Goal: Navigation & Orientation: Find specific page/section

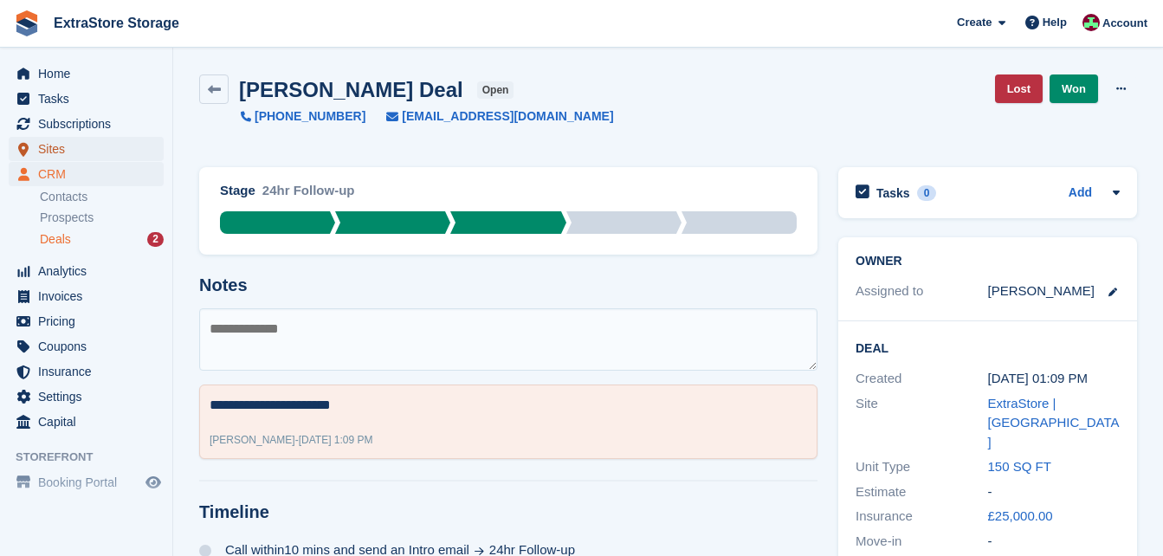
click at [72, 149] on span "Sites" at bounding box center [90, 149] width 104 height 24
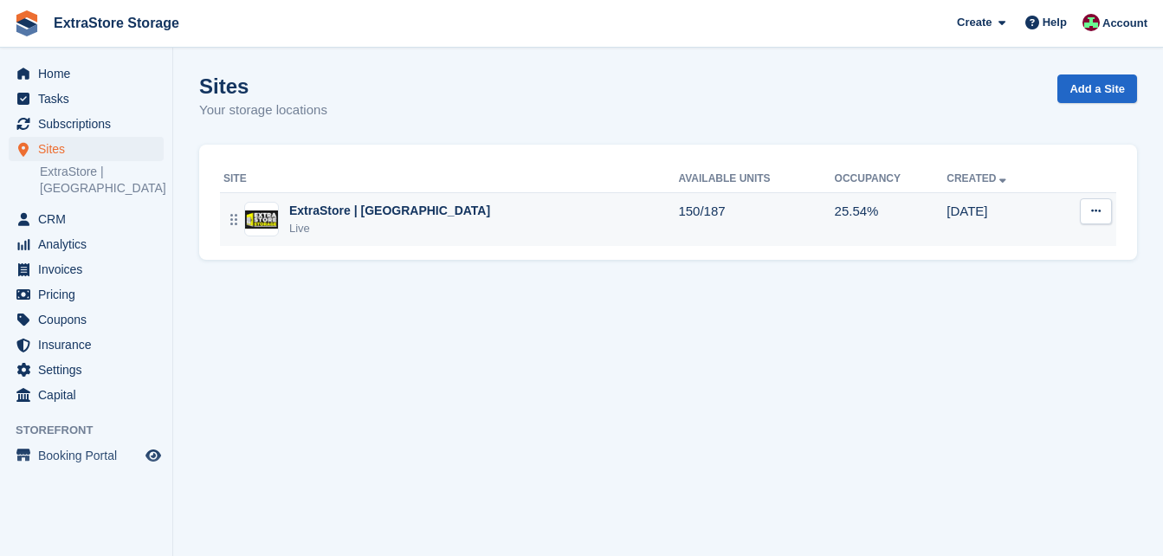
click at [417, 223] on div "ExtraStore | Belfast Live" at bounding box center [451, 220] width 455 height 36
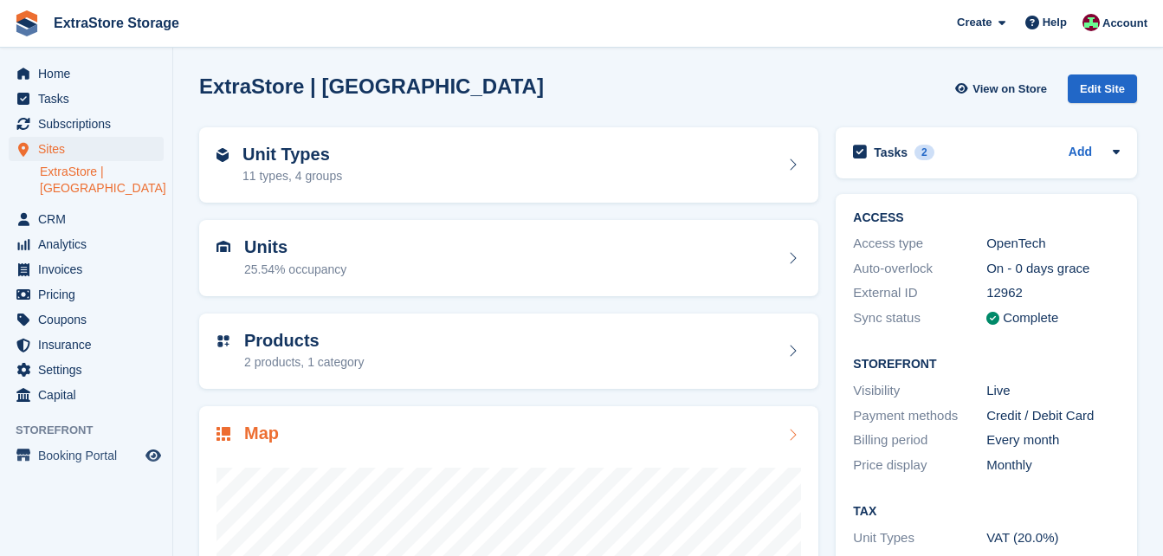
click at [355, 428] on div "Map" at bounding box center [509, 435] width 585 height 23
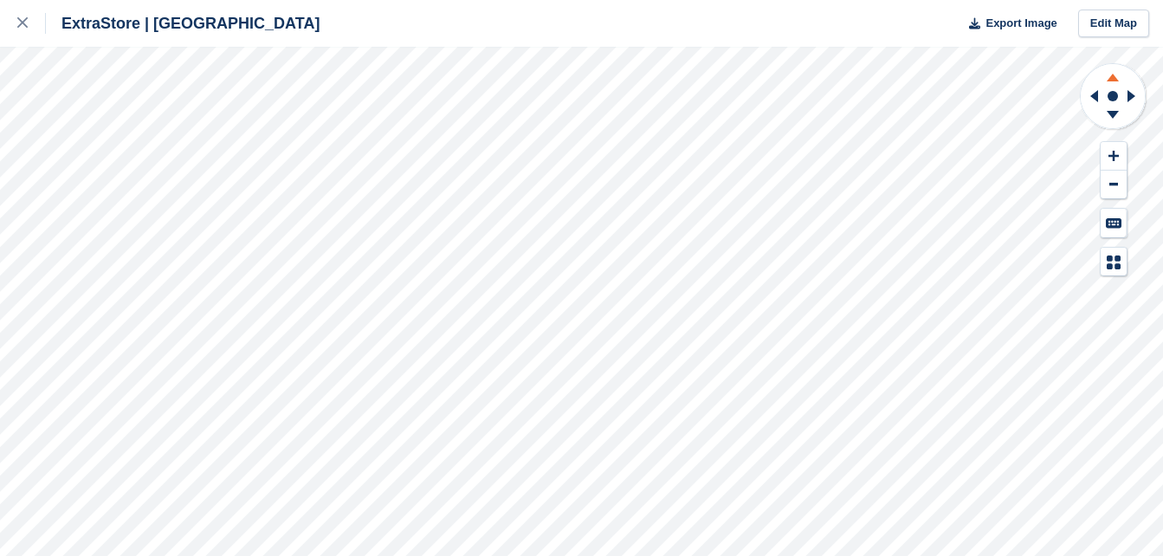
click at [1121, 78] on icon at bounding box center [1113, 75] width 45 height 22
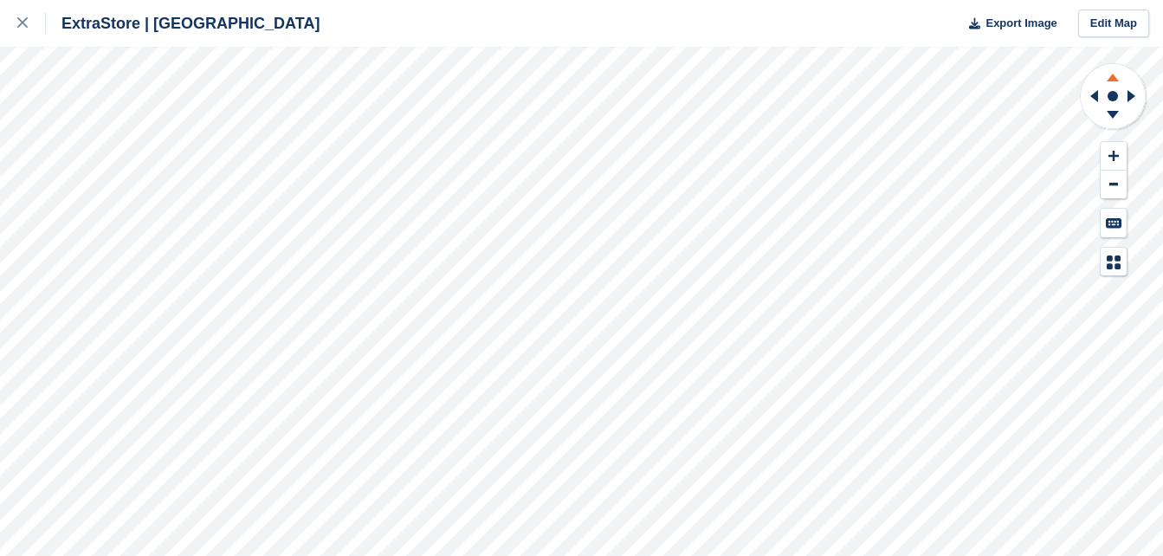
click at [1121, 78] on icon at bounding box center [1113, 75] width 45 height 22
